Goal: Task Accomplishment & Management: Manage account settings

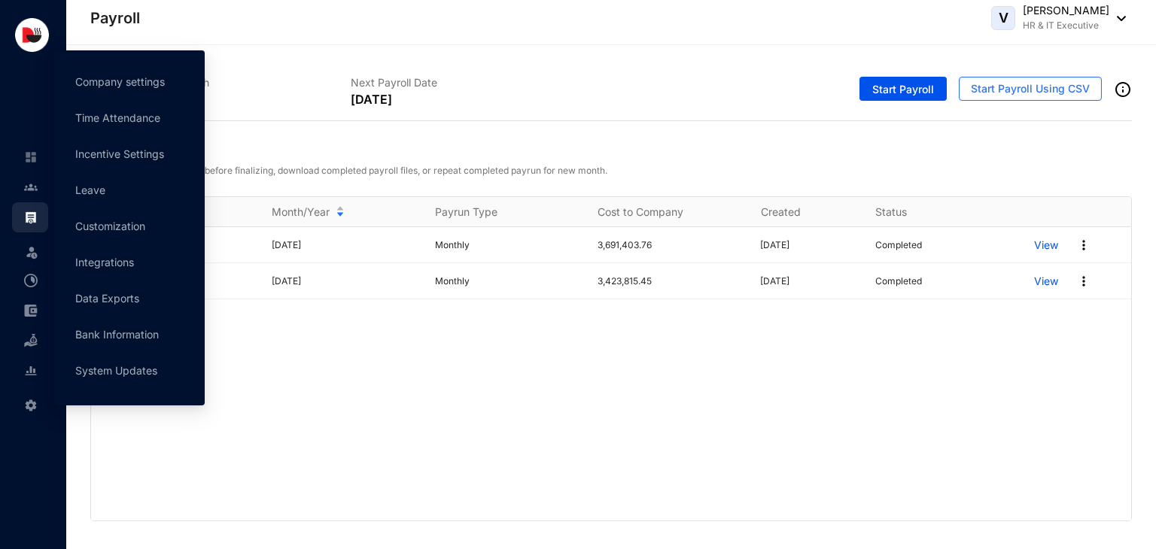
click at [42, 404] on div "Settings" at bounding box center [30, 402] width 36 height 33
click at [122, 88] on link "Company settings" at bounding box center [120, 81] width 90 height 13
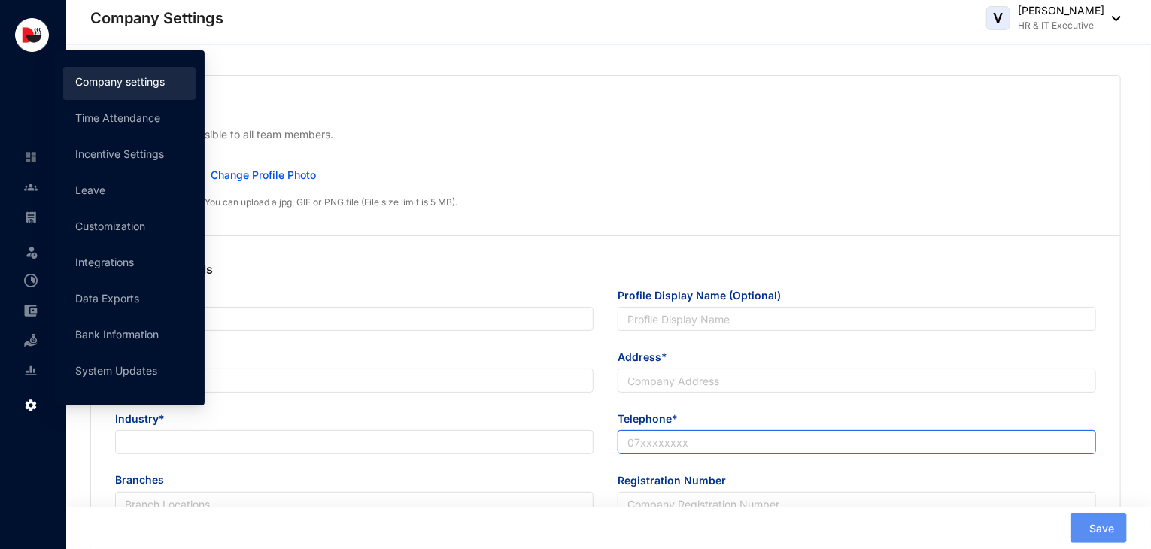
type input "Delicious Concepts (Pvt) Ltd"
type input "Delicious Concepts Pvt Ltd"
type input "[EMAIL_ADDRESS][DOMAIN_NAME]"
type input "[STREET_ADDRESS]"
type input "0112550055"
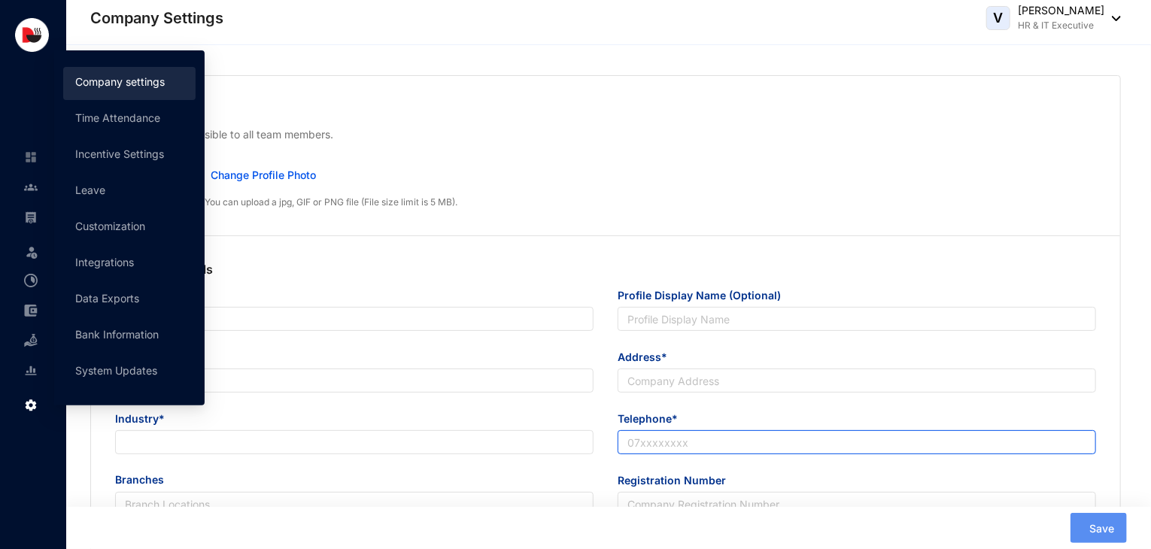
type input "P V 00253300"
type input "B"
type input "53083"
type input "9"
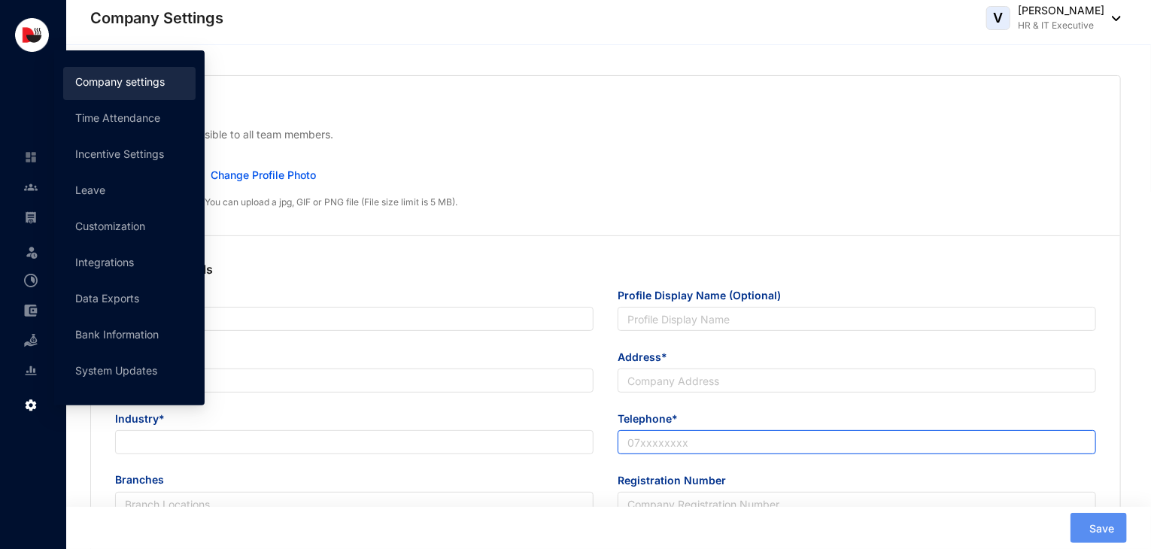
radio input "true"
checkbox input "true"
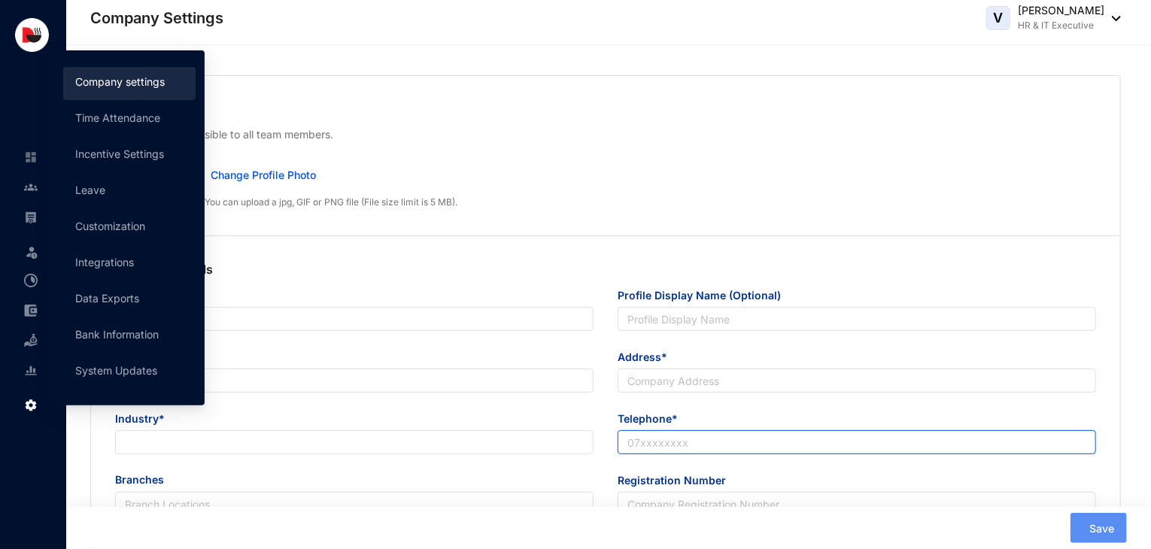
checkbox input "true"
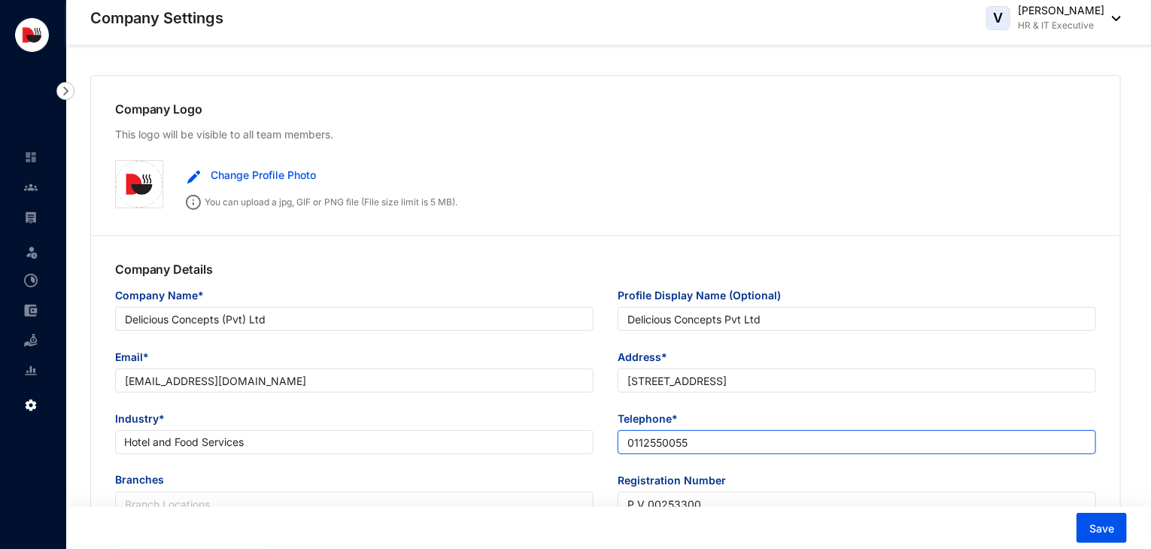
scroll to position [907, 0]
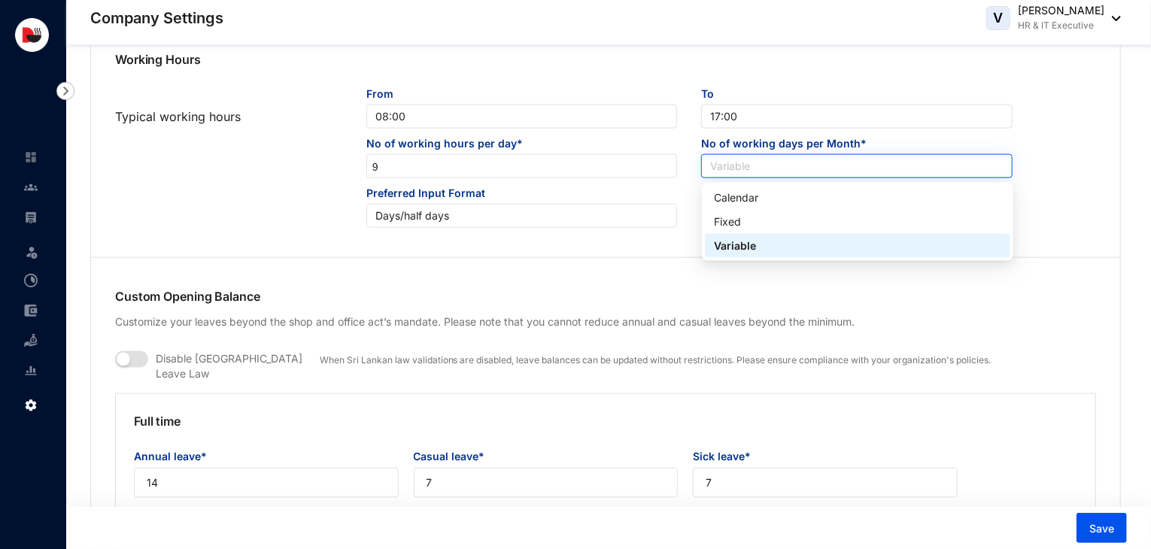
click at [774, 178] on div "Variable" at bounding box center [856, 166] width 311 height 24
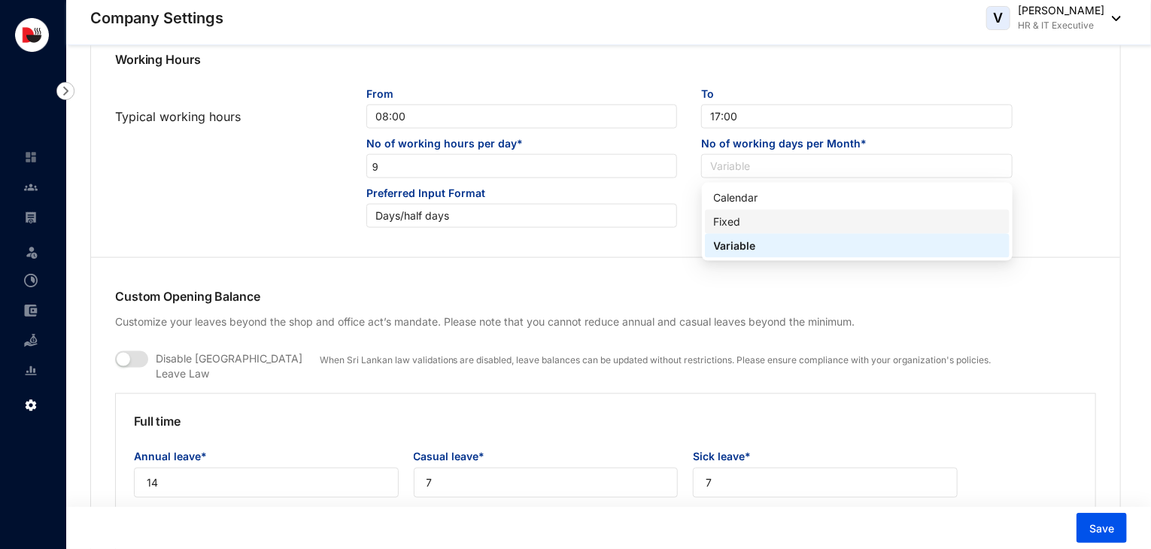
click at [758, 223] on div "Fixed" at bounding box center [857, 222] width 287 height 17
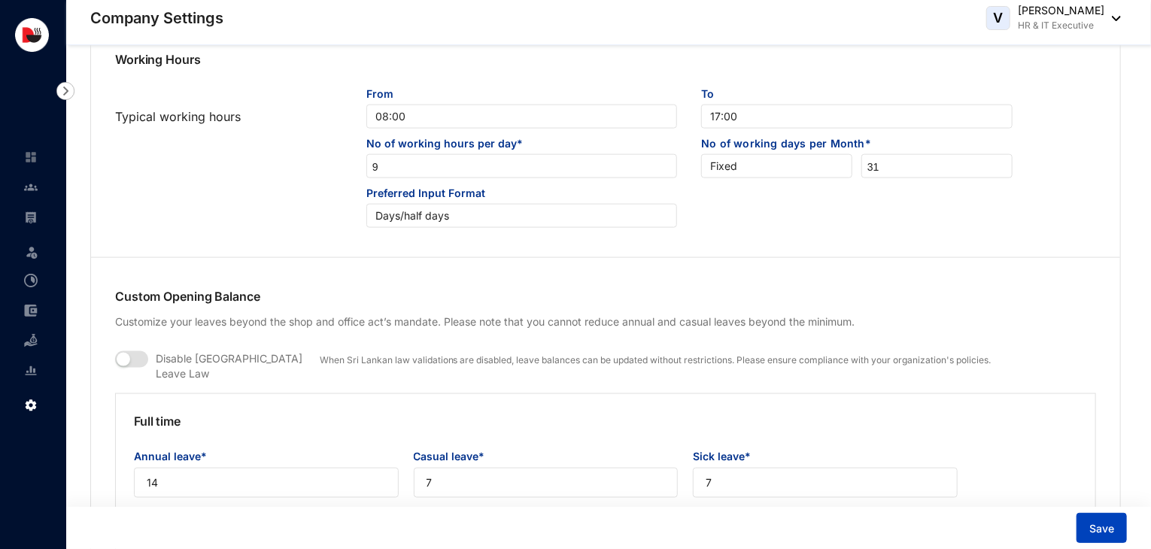
click at [1102, 524] on span "Save" at bounding box center [1101, 528] width 25 height 15
click at [1083, 521] on button "Save" at bounding box center [1102, 528] width 50 height 30
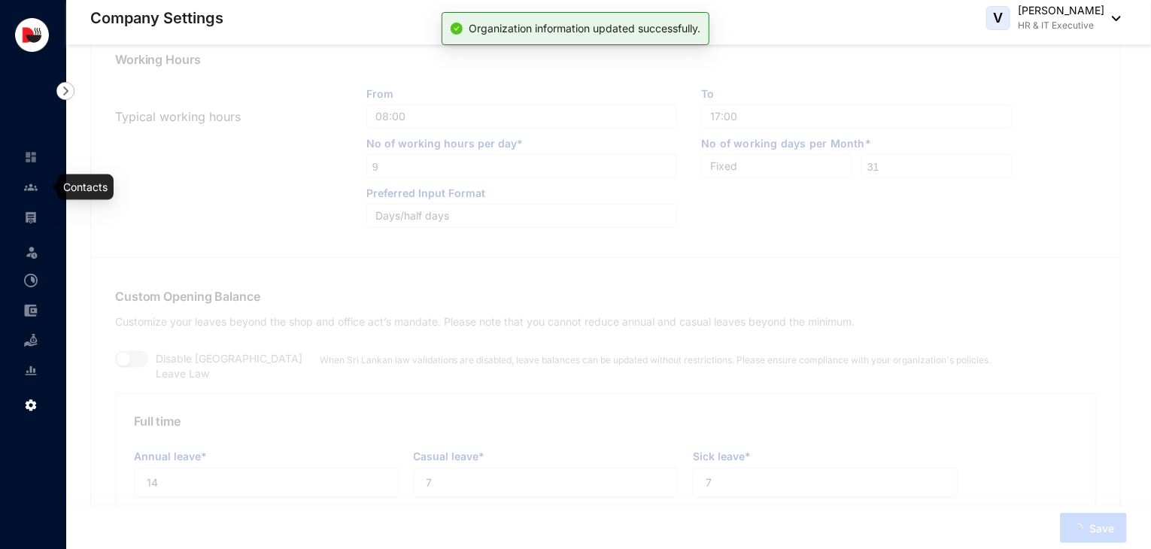
click at [37, 189] on img at bounding box center [31, 188] width 14 height 14
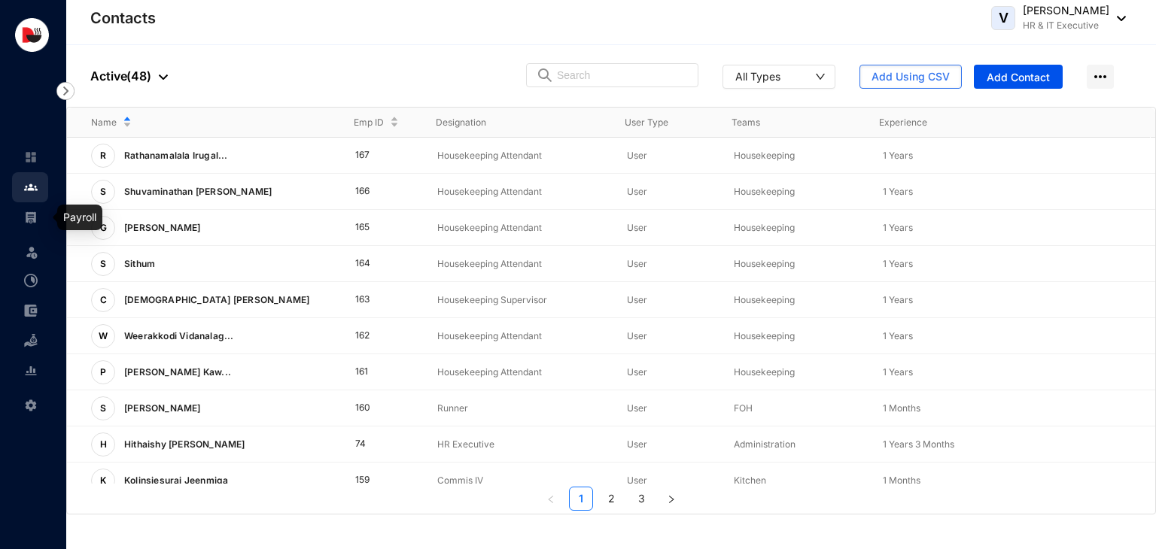
click at [28, 217] on img at bounding box center [31, 218] width 14 height 14
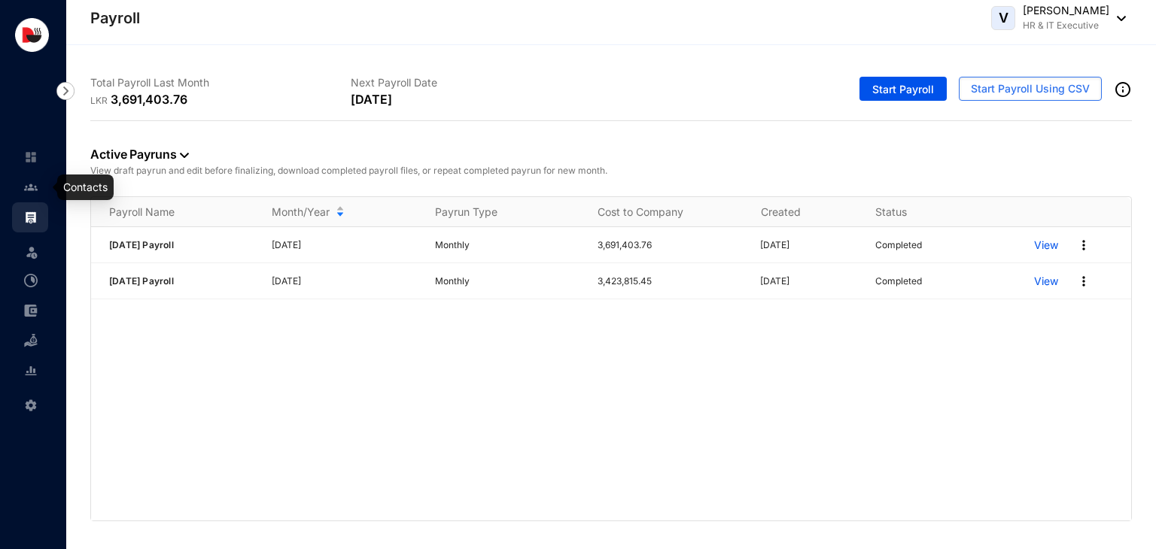
click at [37, 190] on img at bounding box center [31, 188] width 14 height 14
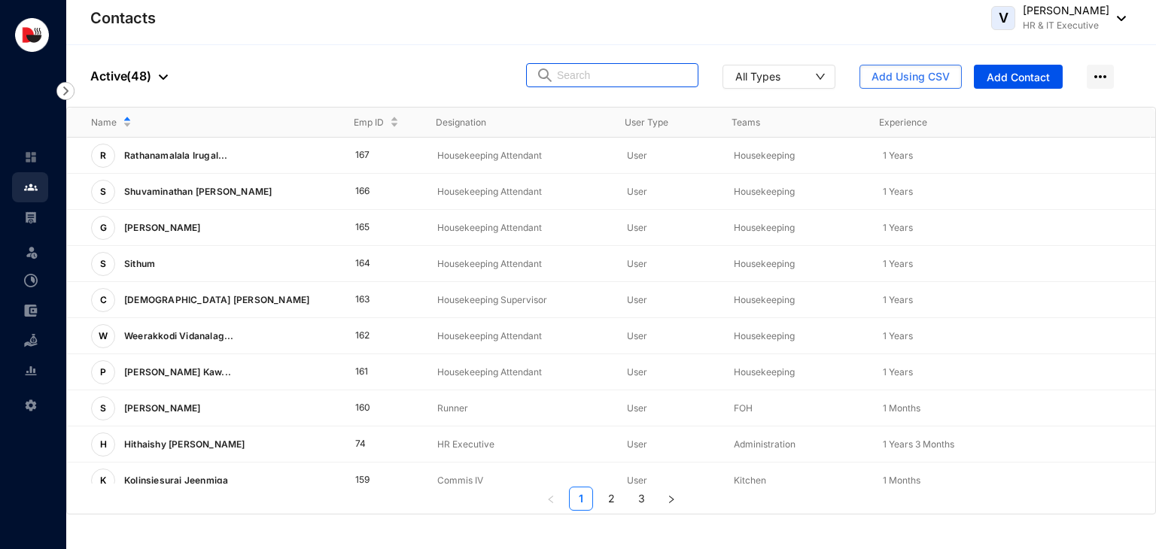
click at [599, 69] on input "text" at bounding box center [623, 75] width 132 height 23
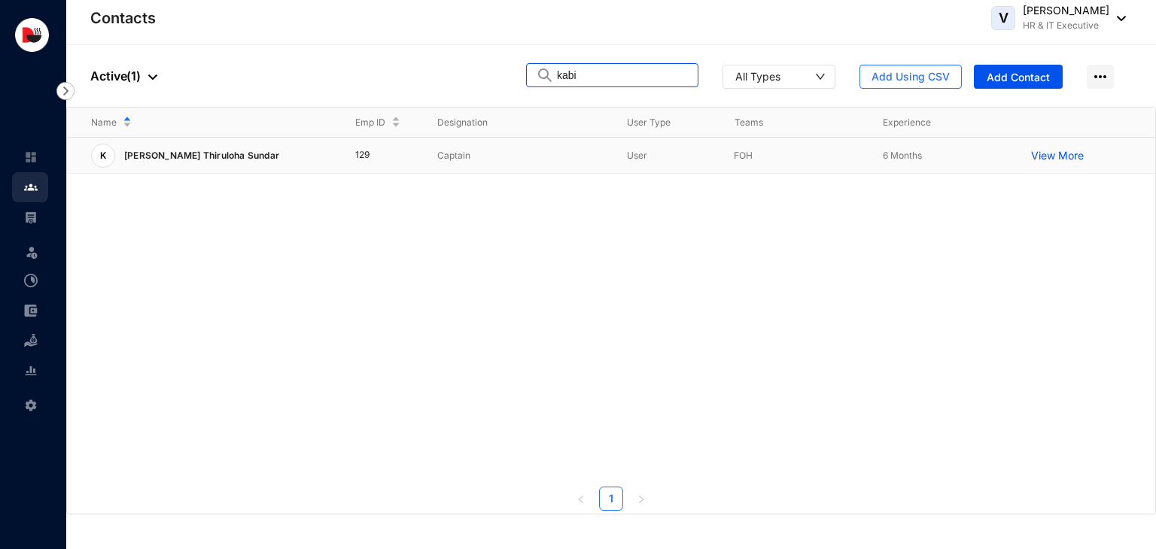
type input "kabi"
click at [1050, 166] on td "View More" at bounding box center [1081, 156] width 148 height 36
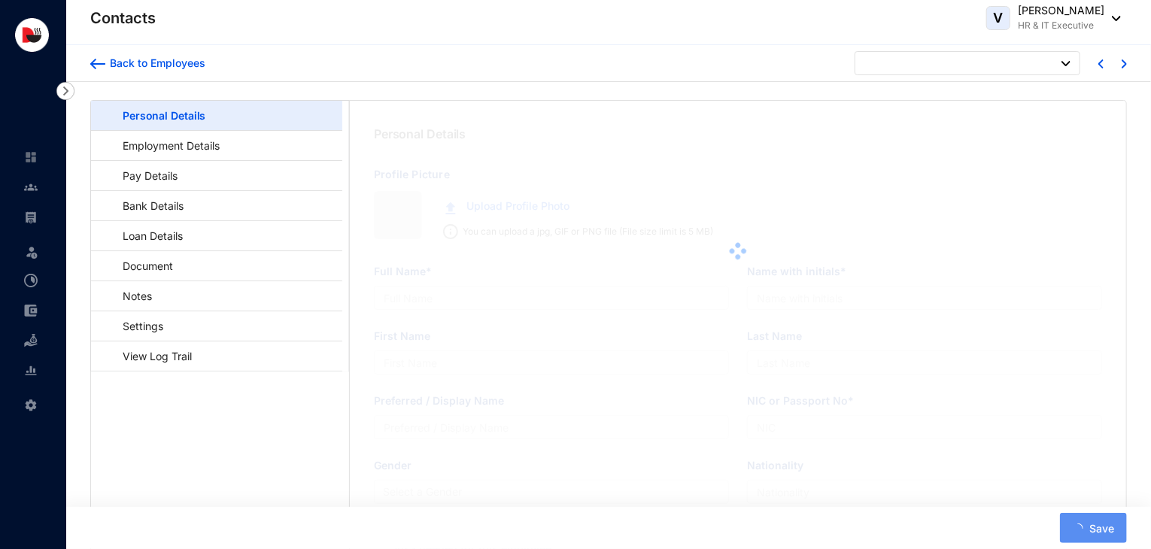
type input "[PERSON_NAME] Thiruloha Sundar"
type input "[PERSON_NAME]"
type input "Sundar"
type input "[PERSON_NAME]"
type input "200111803730"
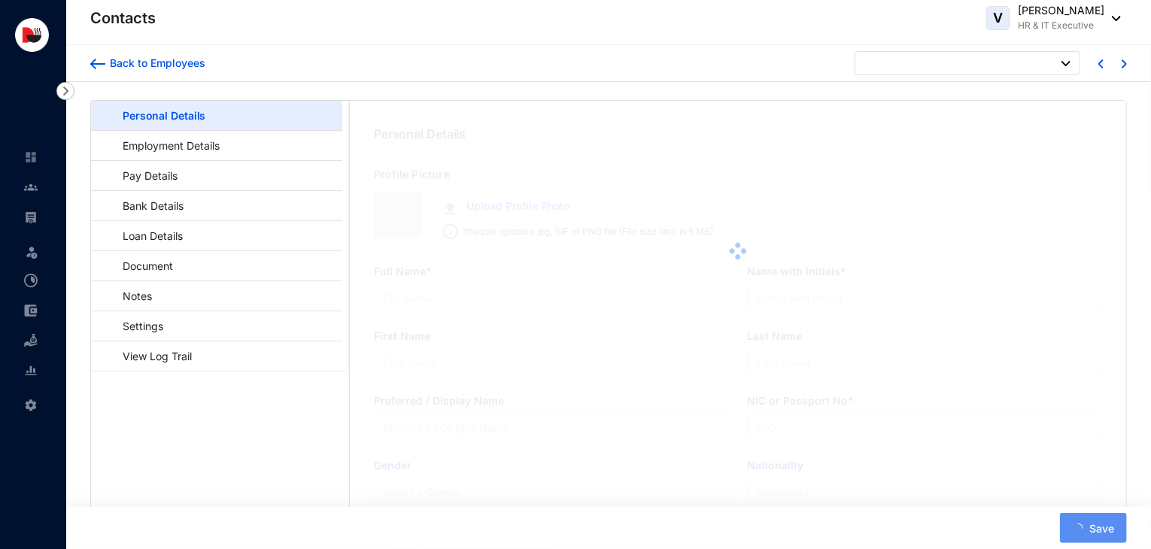
type input "721969549"
type input "104/1 Duckwaro Rangala."
type input "[DATE]"
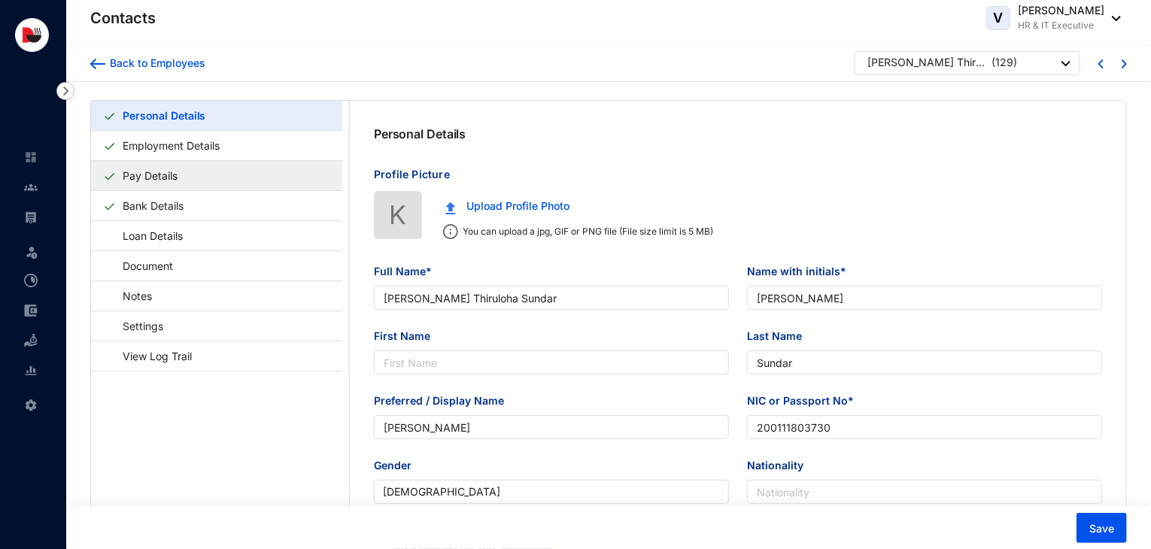
click at [175, 174] on link "Pay Details" at bounding box center [150, 175] width 67 height 31
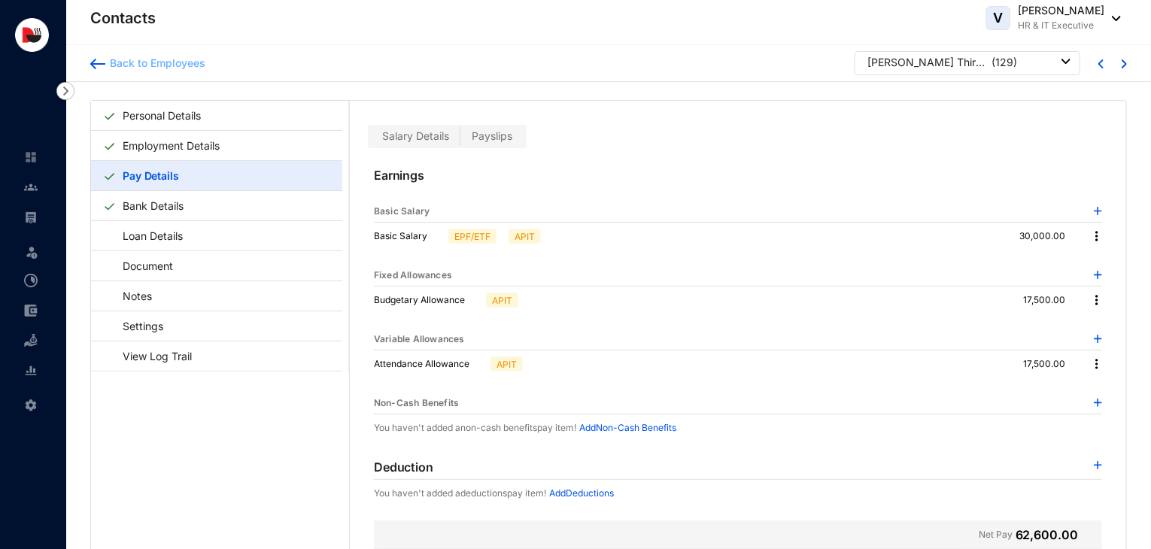
click at [163, 66] on div "Back to Employees" at bounding box center [155, 63] width 100 height 15
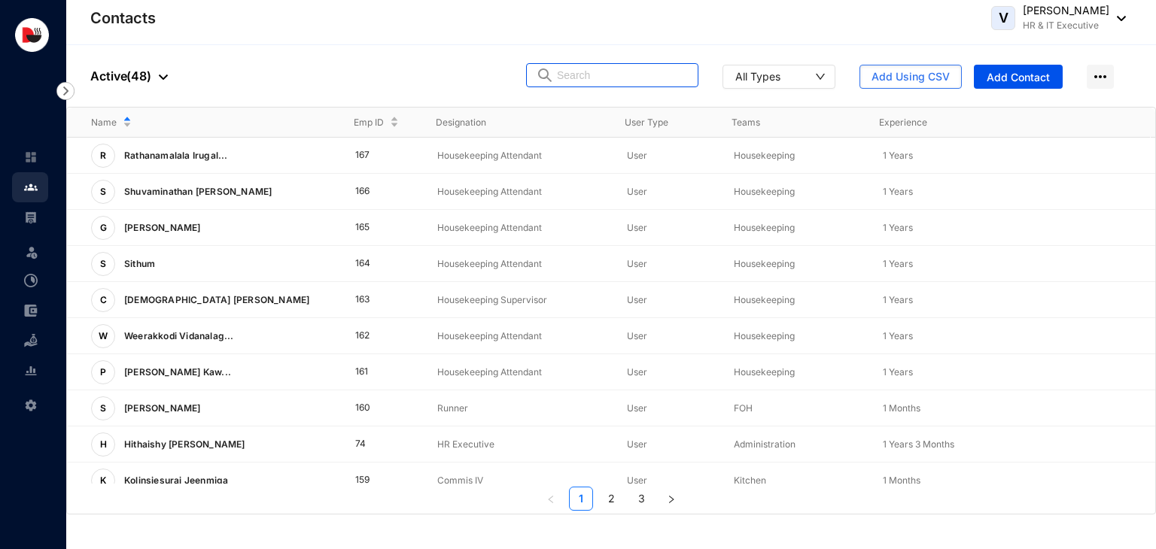
click at [579, 82] on input "text" at bounding box center [623, 75] width 132 height 23
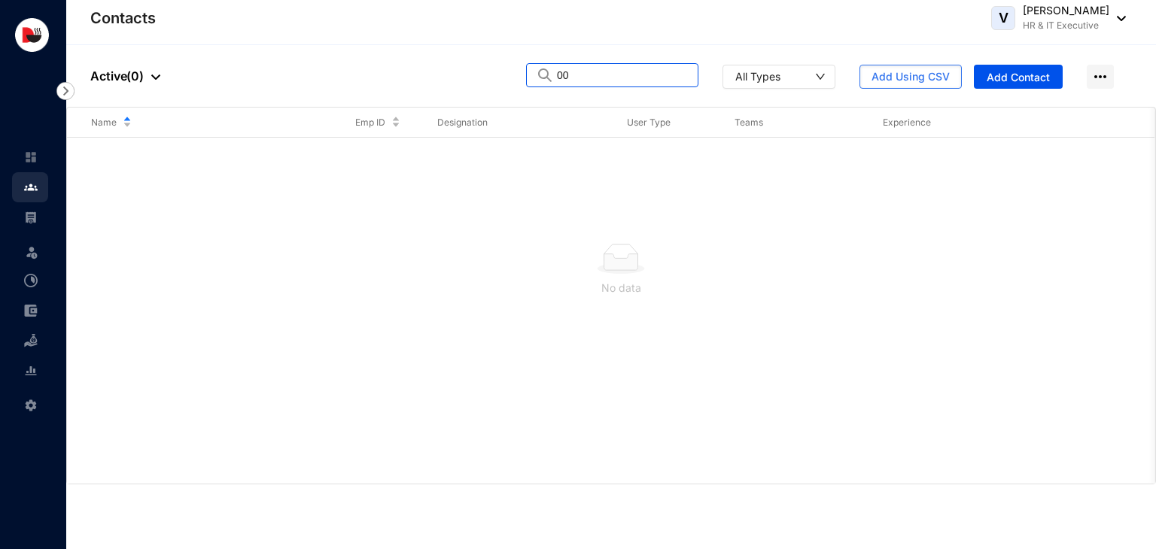
type input "0"
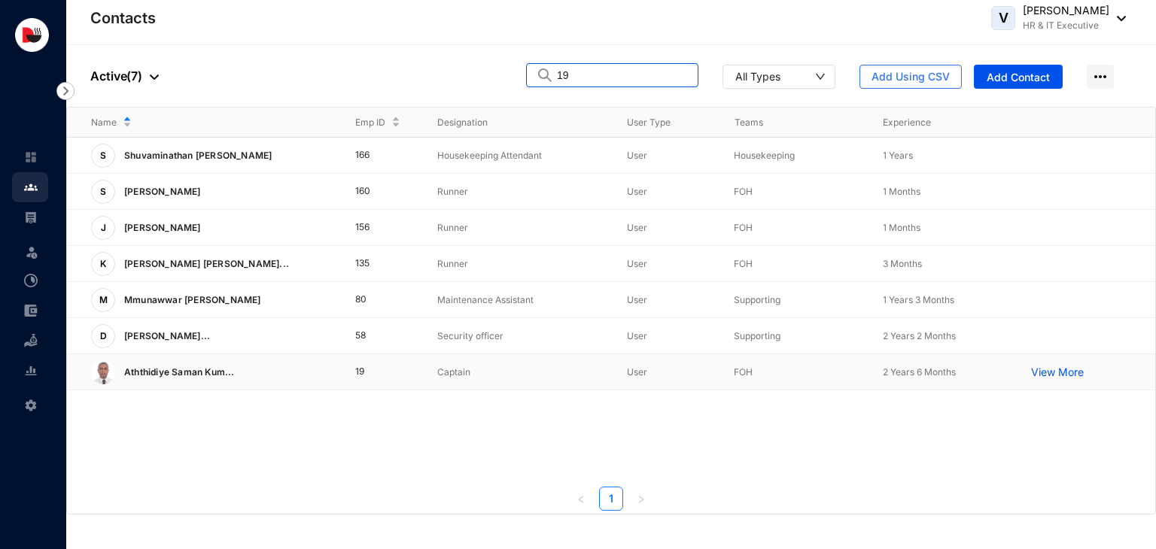
type input "19"
click at [476, 369] on p "Captain" at bounding box center [520, 372] width 166 height 15
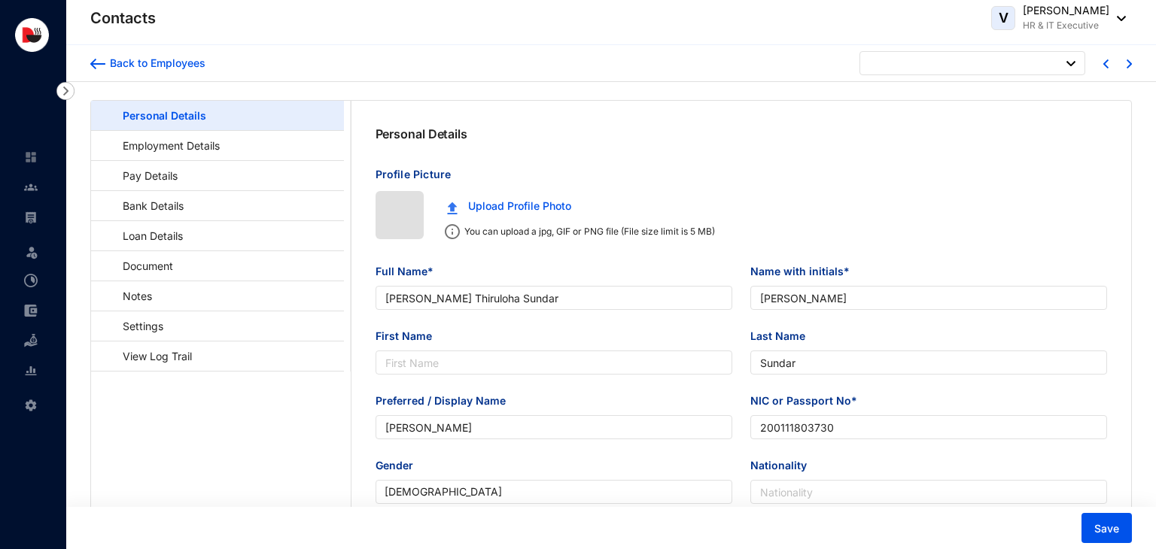
type input "[DATE]"
type input "Aththidiye [PERSON_NAME]"
type input "A.S.K.Liyanage"
type input "Liyanage"
type input "Saman"
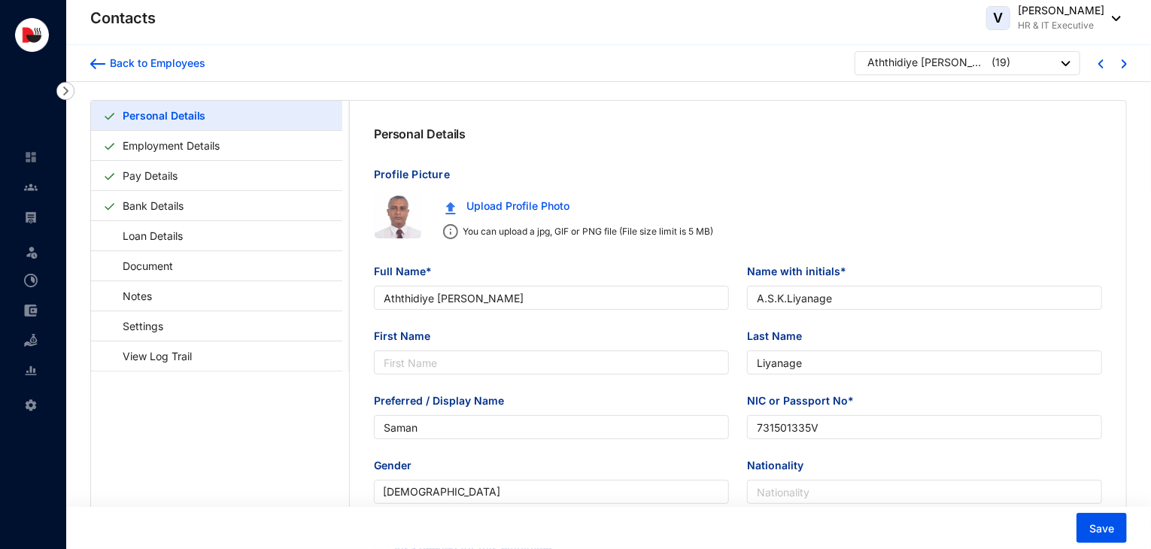
type input "731501335V"
type input "779270317"
type input "[STREET_ADDRESS]."
type input "[DATE]"
click at [153, 175] on link "Pay Details" at bounding box center [150, 175] width 67 height 31
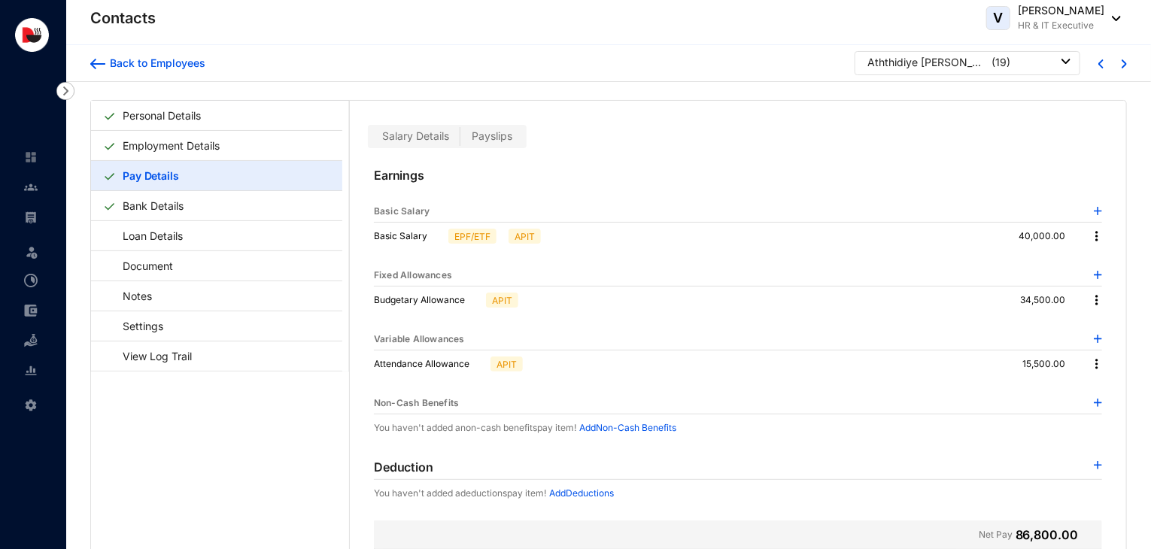
scroll to position [36, 0]
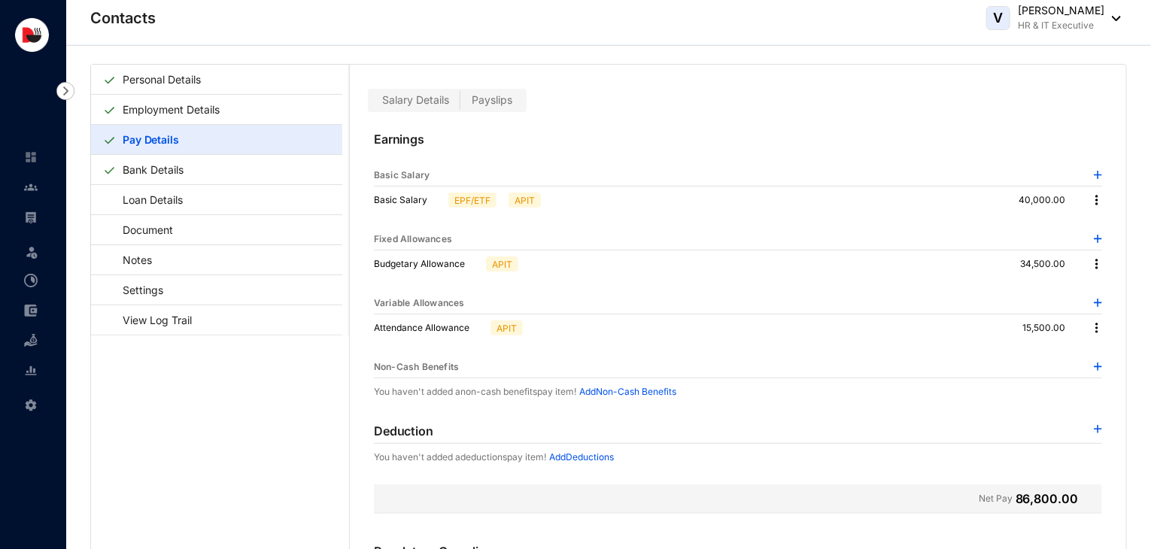
click at [597, 452] on p "Add Deductions" at bounding box center [581, 457] width 65 height 15
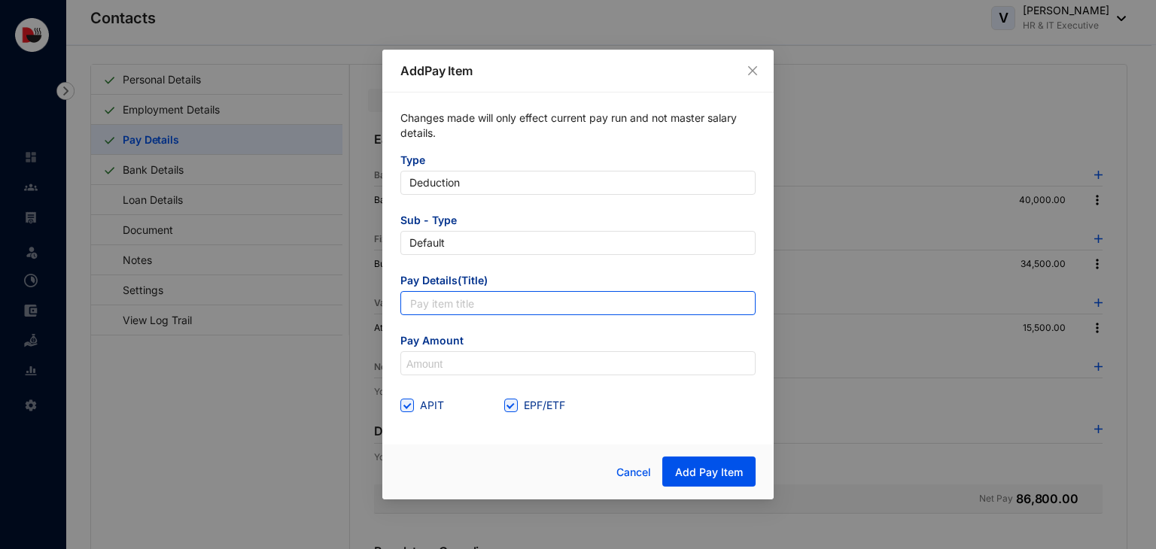
click at [603, 311] on input "text" at bounding box center [577, 303] width 355 height 24
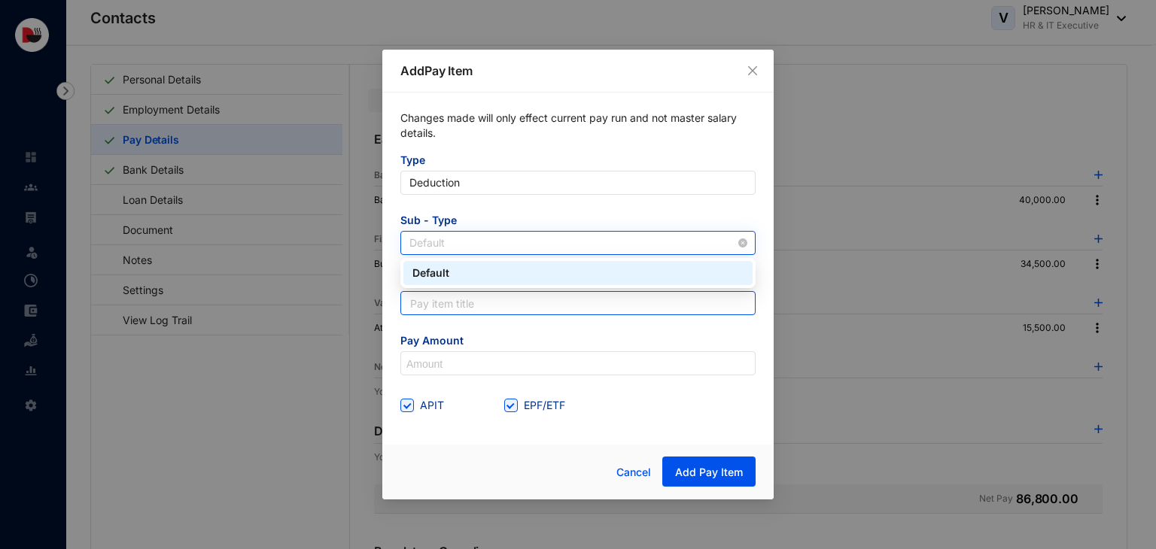
click at [635, 250] on span "Default" at bounding box center [577, 243] width 337 height 23
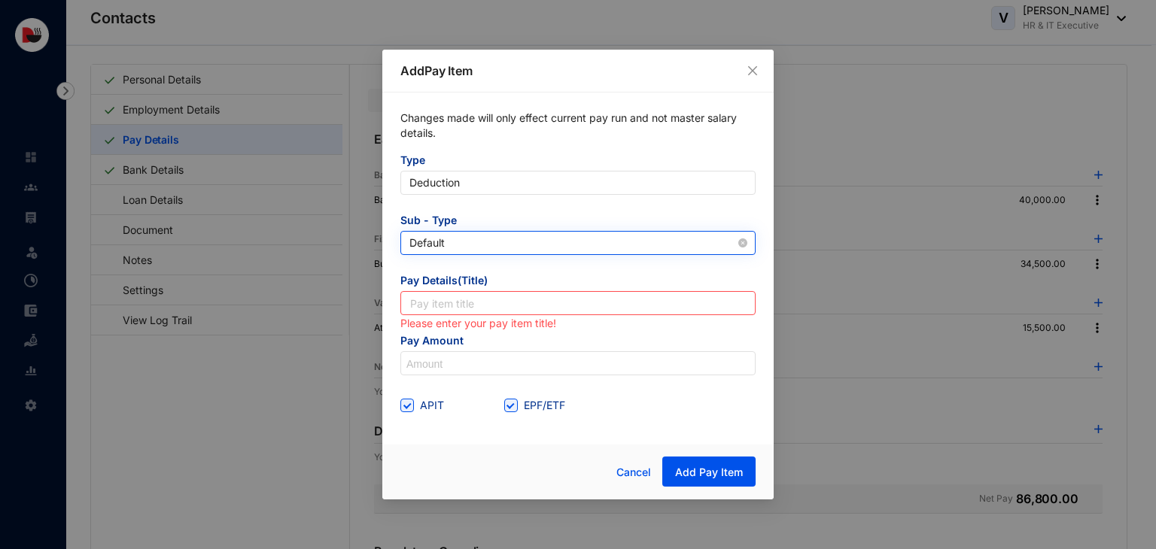
click at [635, 250] on span "Default" at bounding box center [577, 243] width 337 height 23
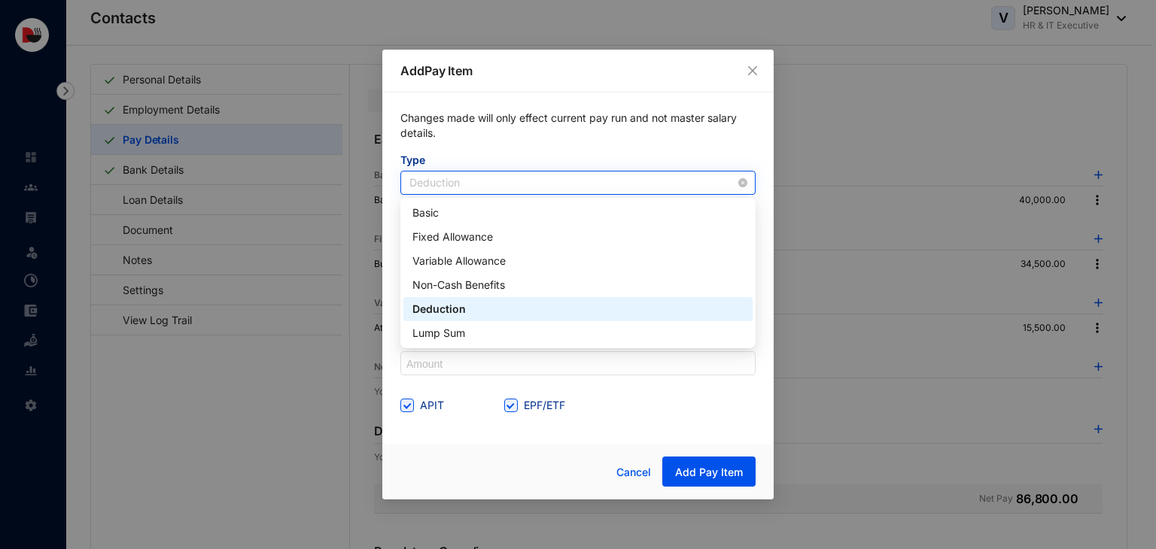
click at [679, 186] on span "Deduction" at bounding box center [577, 183] width 337 height 23
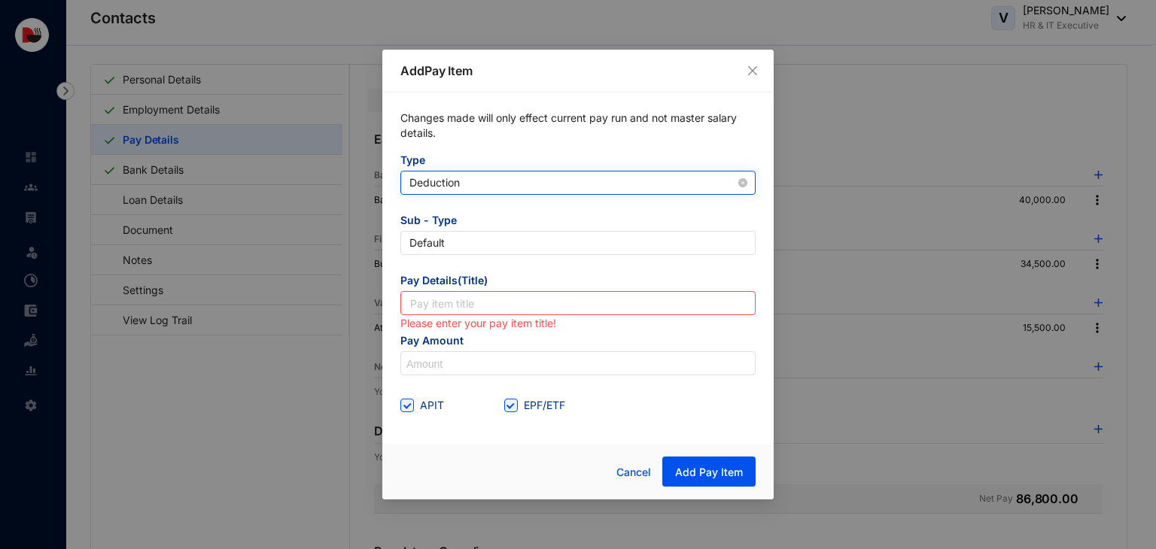
click at [679, 186] on span "Deduction" at bounding box center [577, 183] width 337 height 23
click at [746, 65] on icon "close" at bounding box center [752, 71] width 12 height 12
